Goal: Transaction & Acquisition: Subscribe to service/newsletter

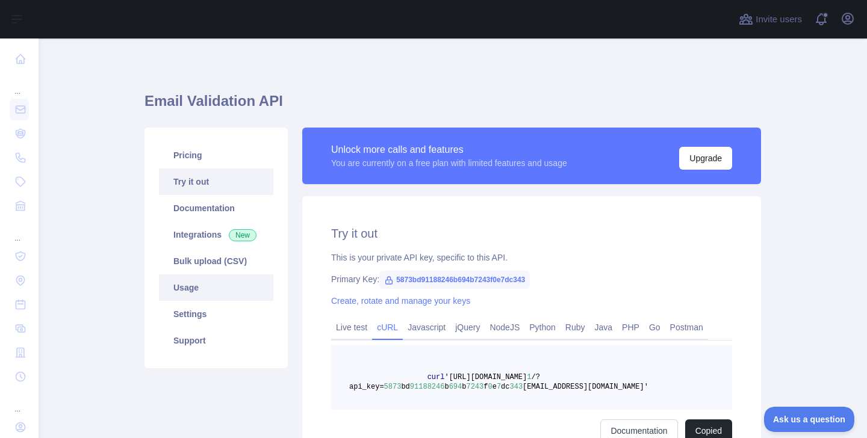
click at [226, 283] on link "Usage" at bounding box center [216, 287] width 114 height 26
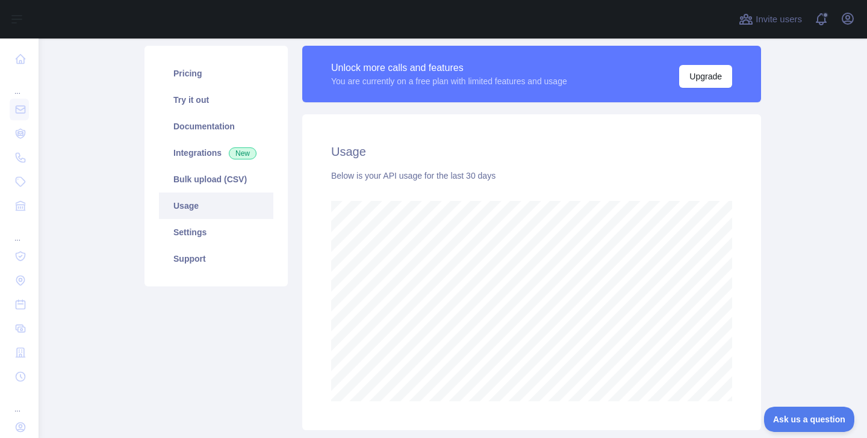
scroll to position [73, 0]
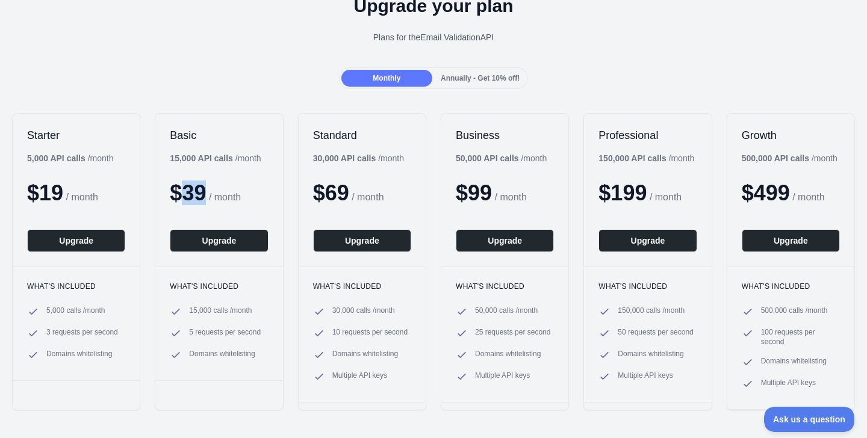
scroll to position [66, 0]
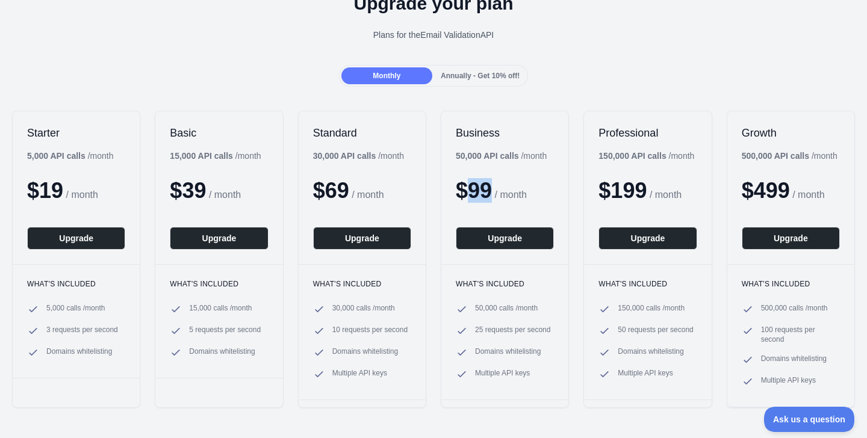
drag, startPoint x: 472, startPoint y: 188, endPoint x: 499, endPoint y: 189, distance: 27.1
click at [492, 189] on span "$ 99" at bounding box center [474, 190] width 36 height 25
